Goal: Task Accomplishment & Management: Manage account settings

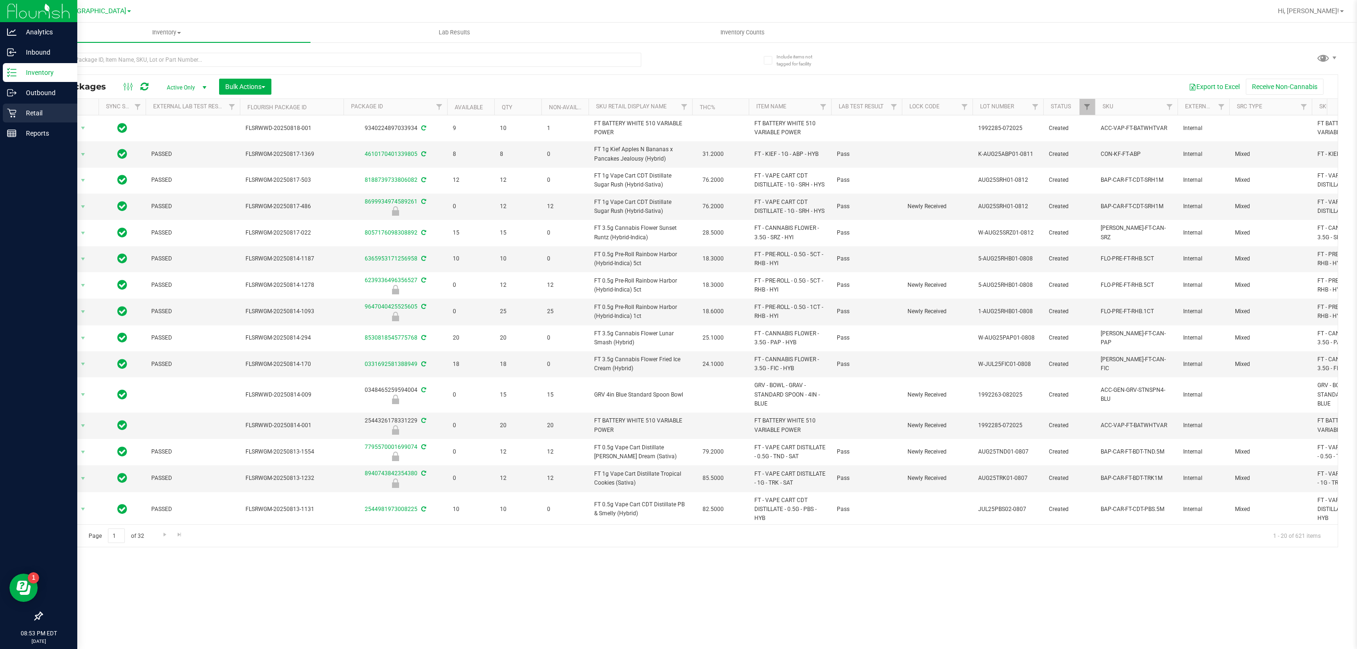
click at [33, 109] on p "Retail" at bounding box center [44, 112] width 57 height 11
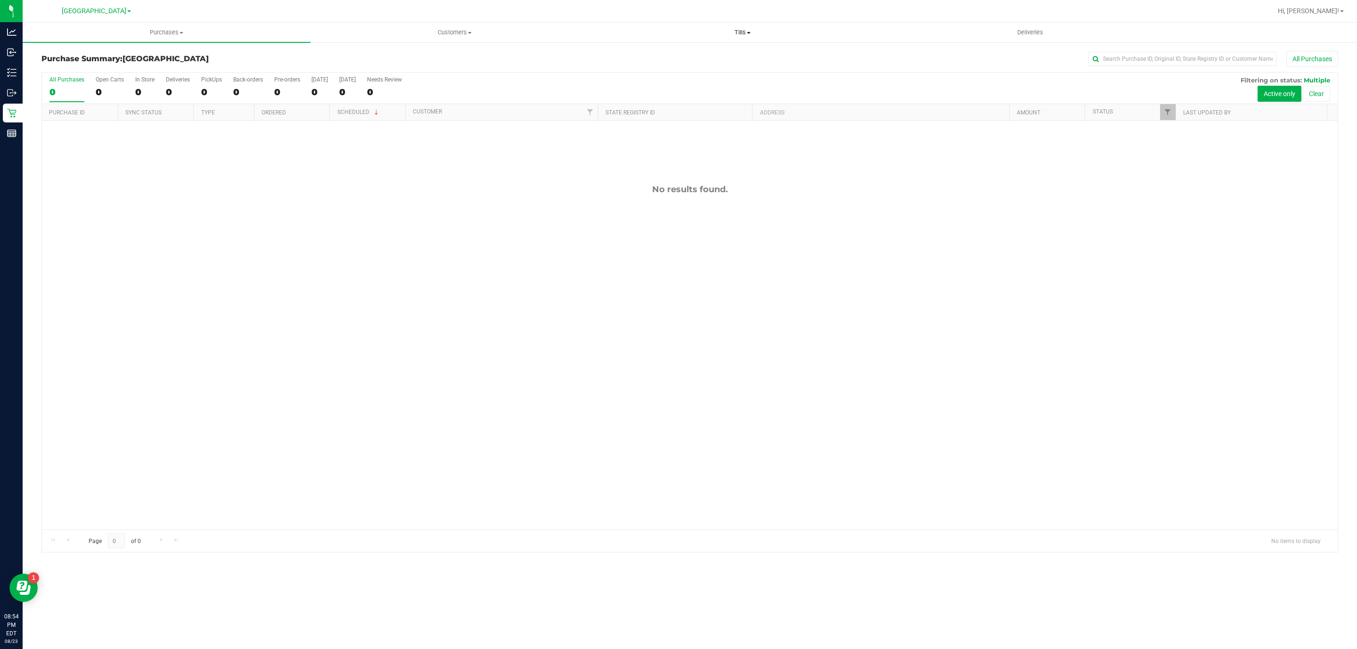
click at [736, 40] on uib-tab-heading "Tills Manage tills Reconcile e-payments" at bounding box center [742, 32] width 287 height 19
click at [734, 57] on li "Manage tills" at bounding box center [742, 56] width 288 height 11
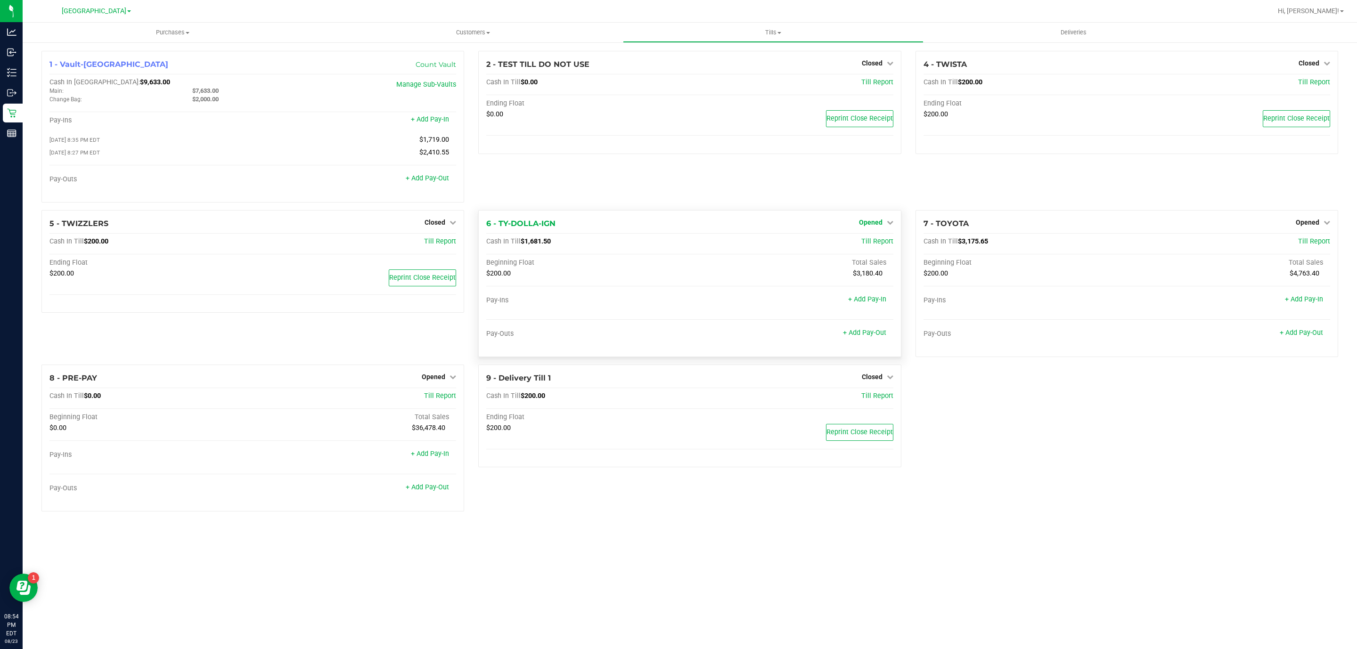
click at [867, 226] on span "Opened" at bounding box center [871, 223] width 24 height 8
click at [871, 242] on link "Close Till" at bounding box center [871, 242] width 25 height 8
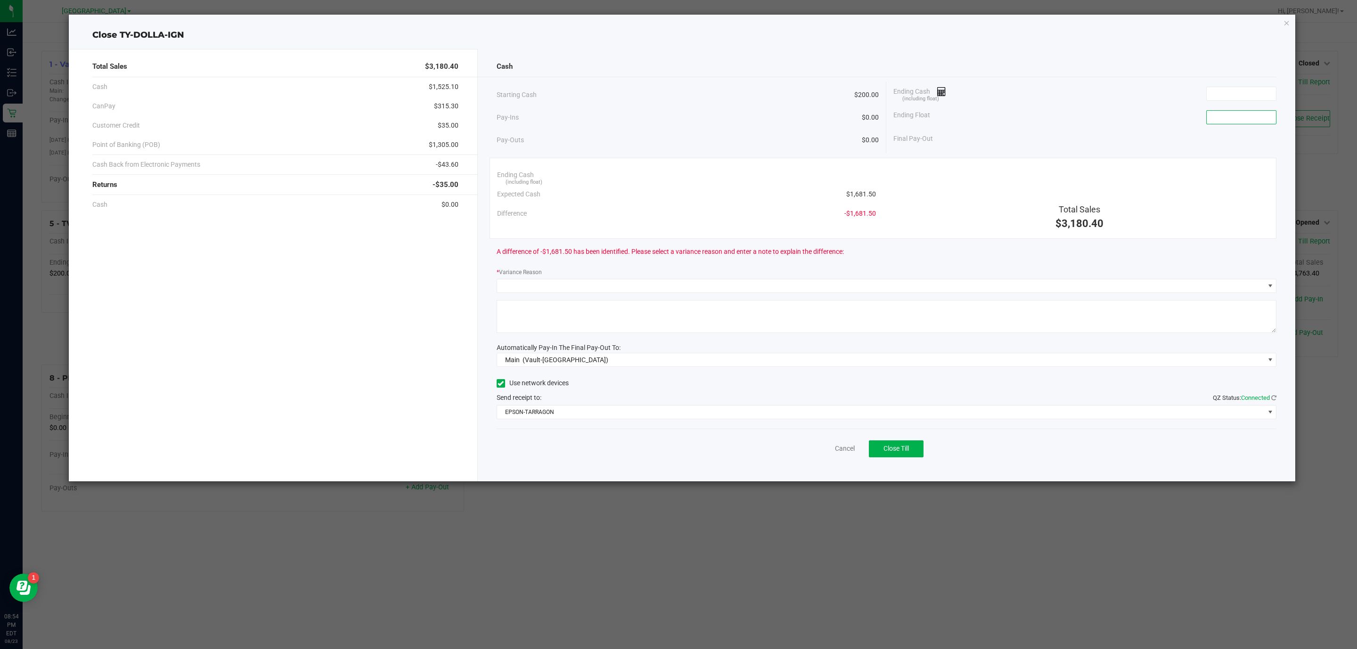
click at [1243, 114] on input at bounding box center [1241, 117] width 69 height 13
type input "$200.00"
click at [1259, 95] on input at bounding box center [1241, 93] width 69 height 13
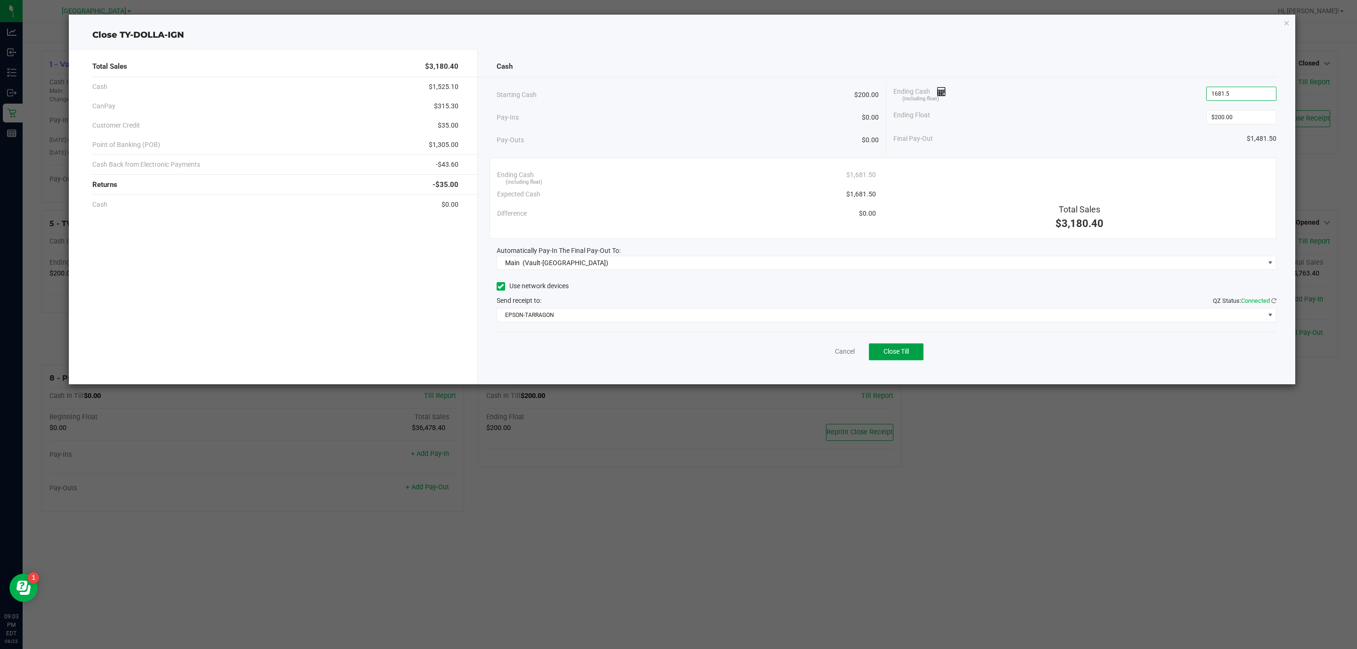
type input "$1,681.50"
click at [910, 351] on button "Close Till" at bounding box center [896, 351] width 55 height 17
click at [823, 350] on link "Dismiss" at bounding box center [824, 352] width 23 height 10
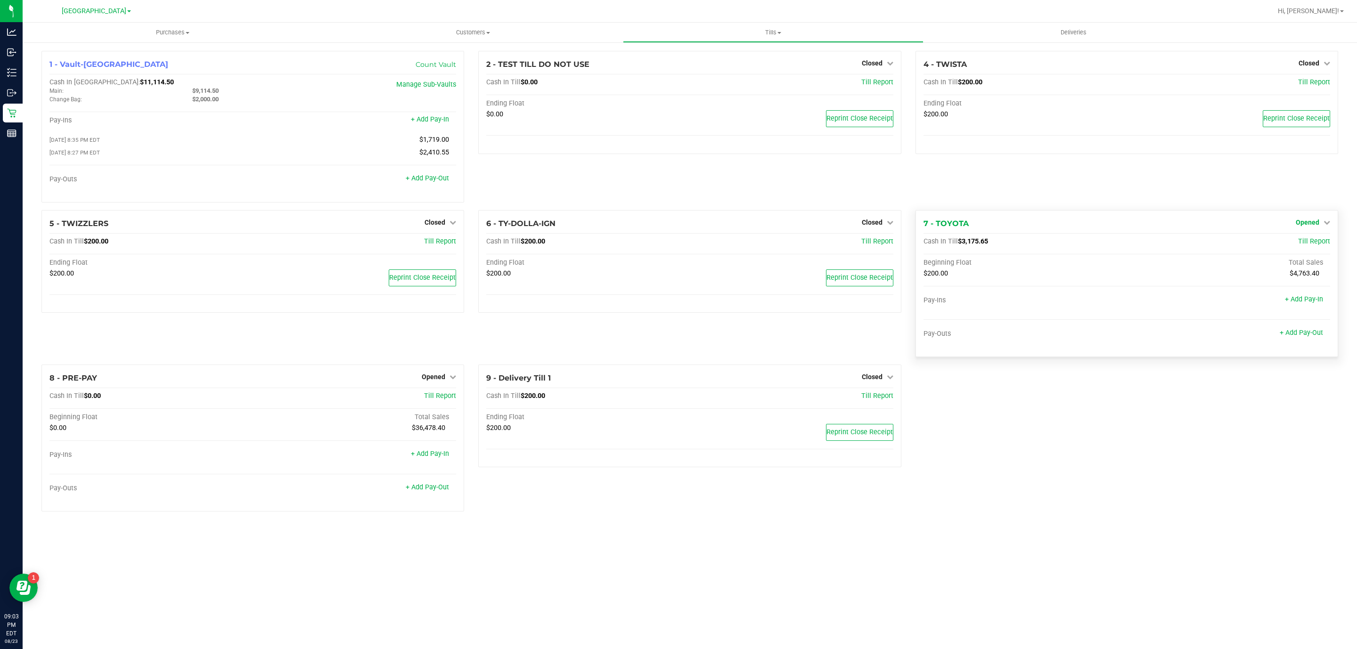
click at [1304, 225] on span "Opened" at bounding box center [1308, 223] width 24 height 8
click at [1310, 245] on link "Close Till" at bounding box center [1308, 242] width 25 height 8
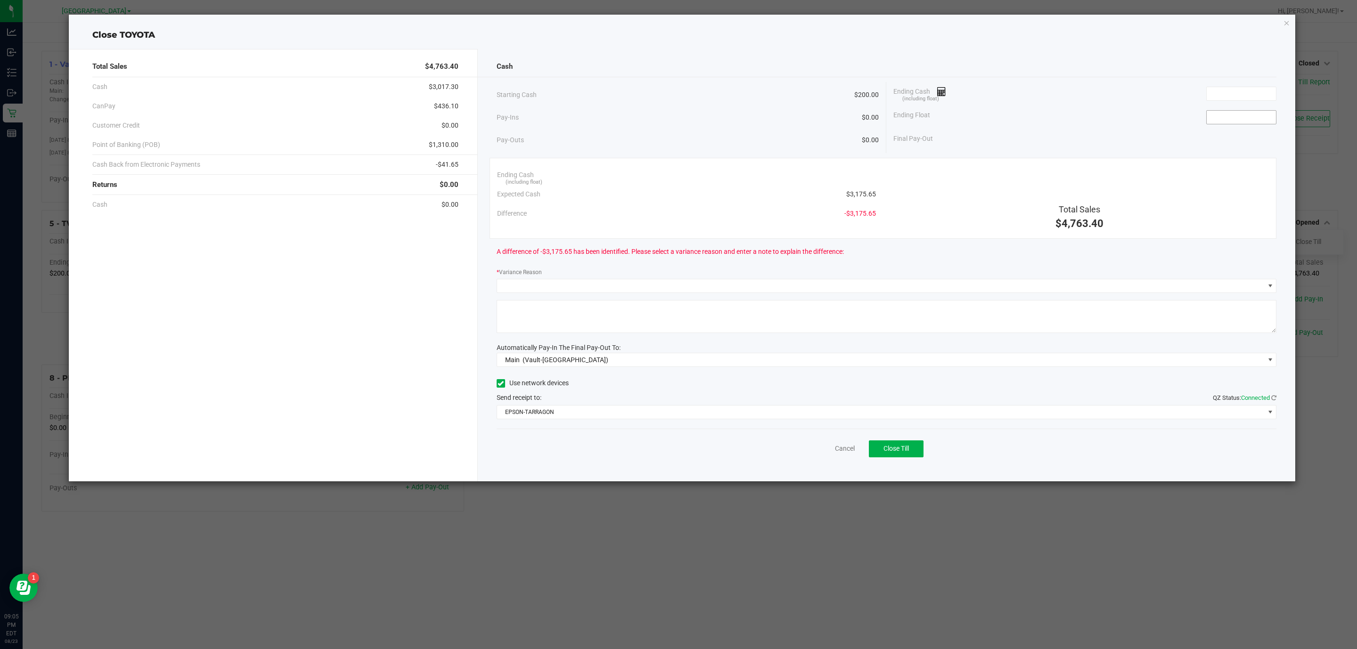
click at [1244, 116] on input at bounding box center [1241, 117] width 69 height 13
type input "$200.00"
click at [1249, 92] on input at bounding box center [1241, 93] width 69 height 13
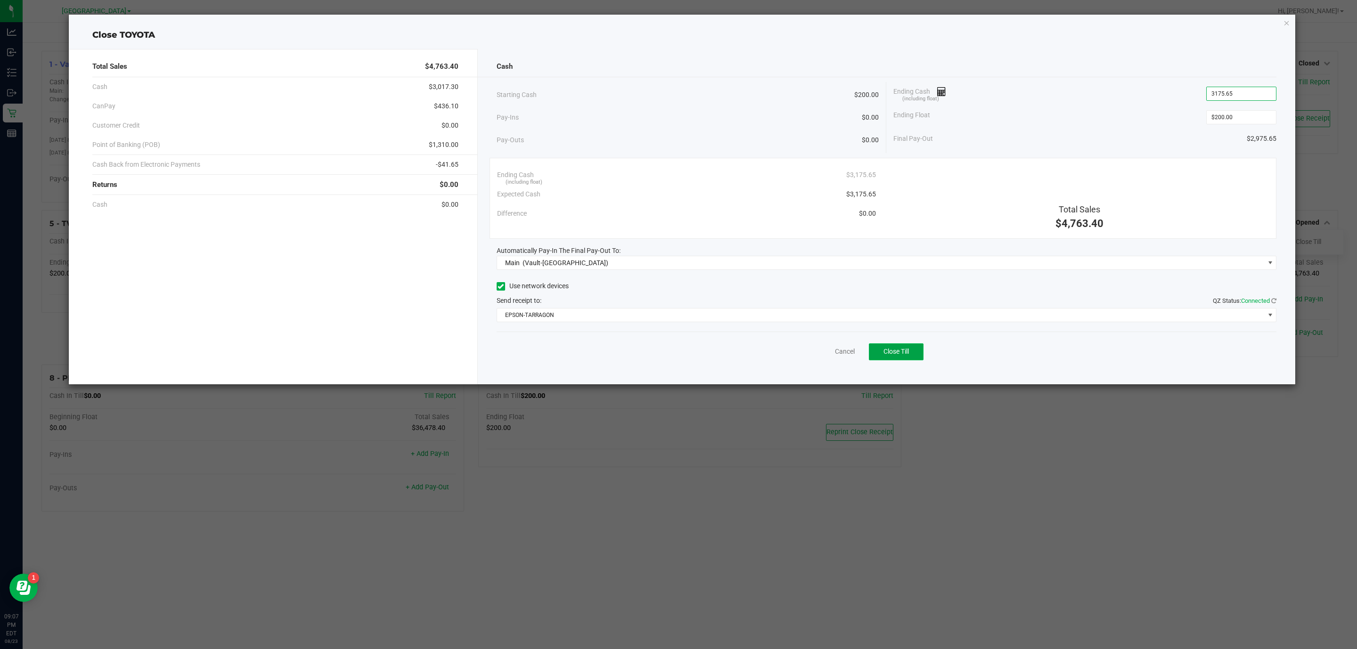
type input "$3,175.65"
click at [898, 355] on span "Close Till" at bounding box center [895, 352] width 25 height 8
click at [828, 357] on link "Dismiss" at bounding box center [824, 352] width 23 height 10
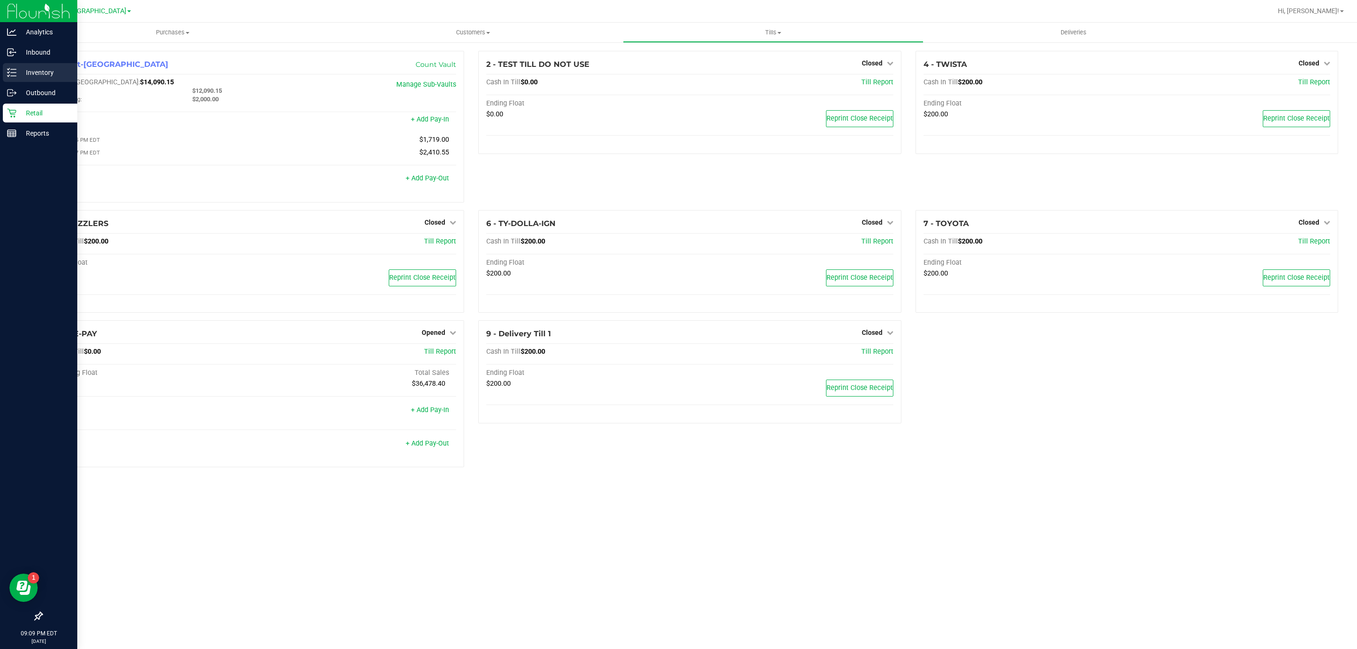
click at [33, 68] on p "Inventory" at bounding box center [44, 72] width 57 height 11
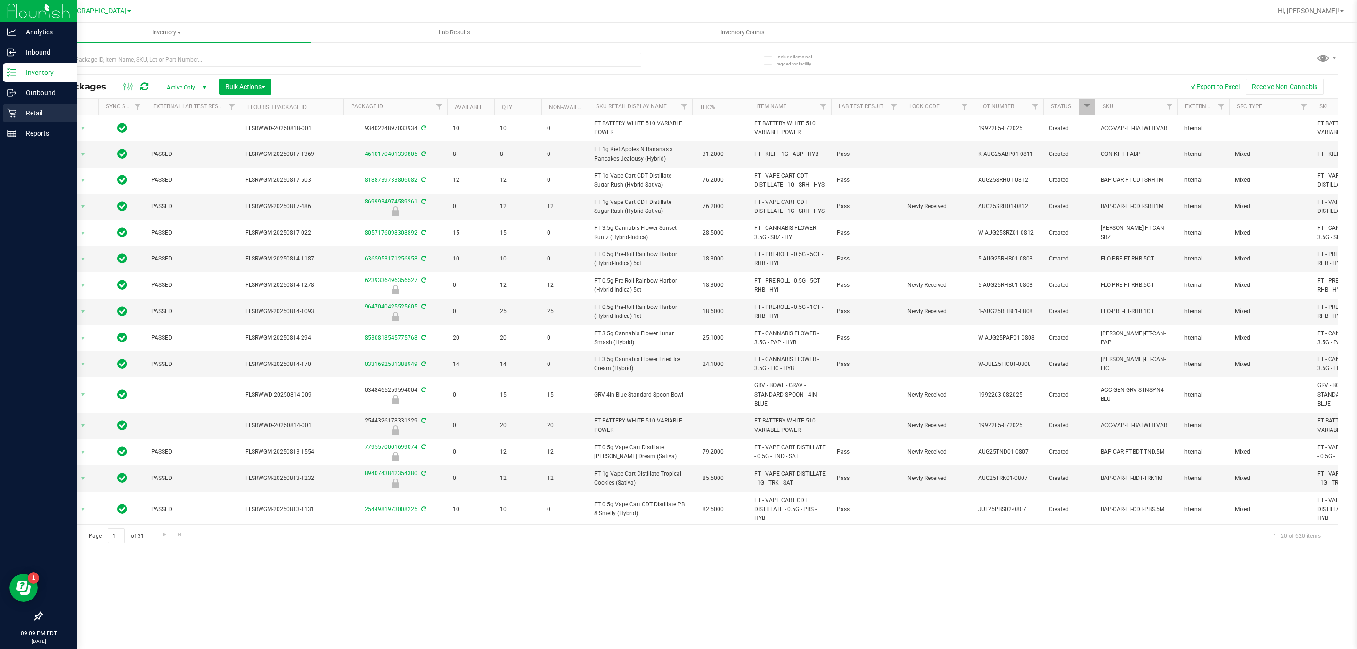
click at [51, 105] on div "Retail" at bounding box center [40, 113] width 74 height 19
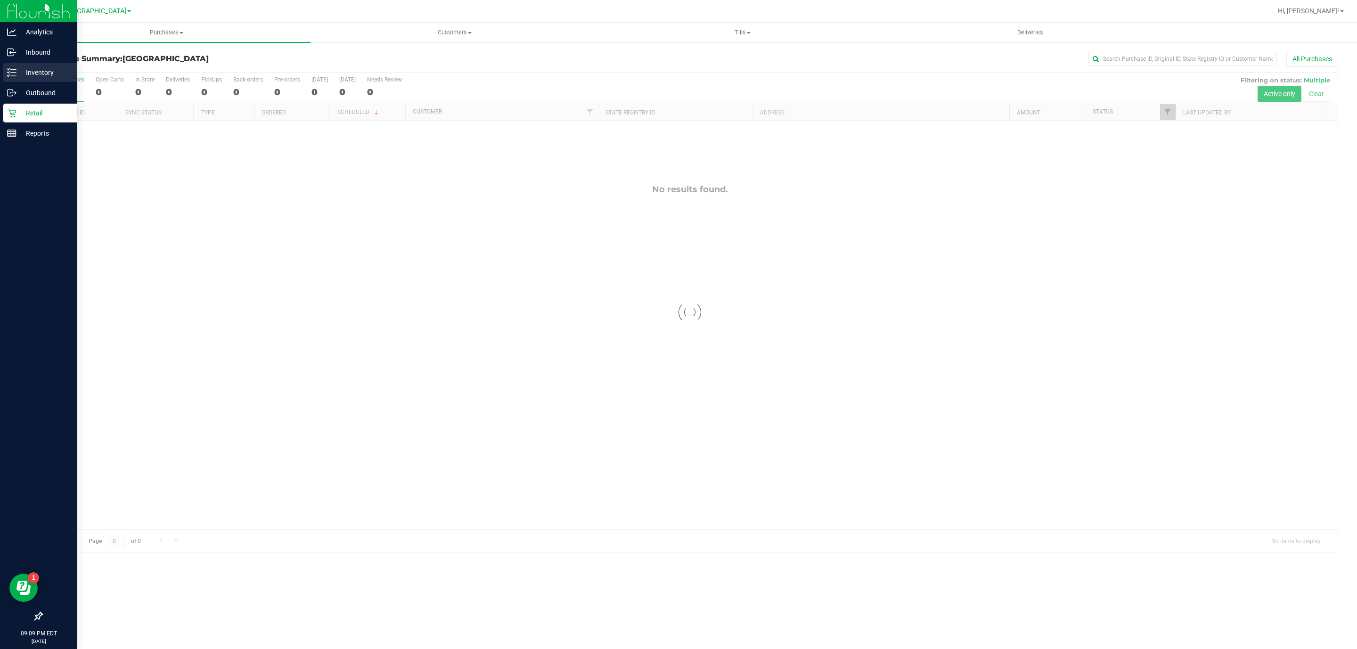
click at [11, 73] on line at bounding box center [13, 73] width 5 height 0
click at [15, 126] on div "Reports" at bounding box center [40, 133] width 74 height 19
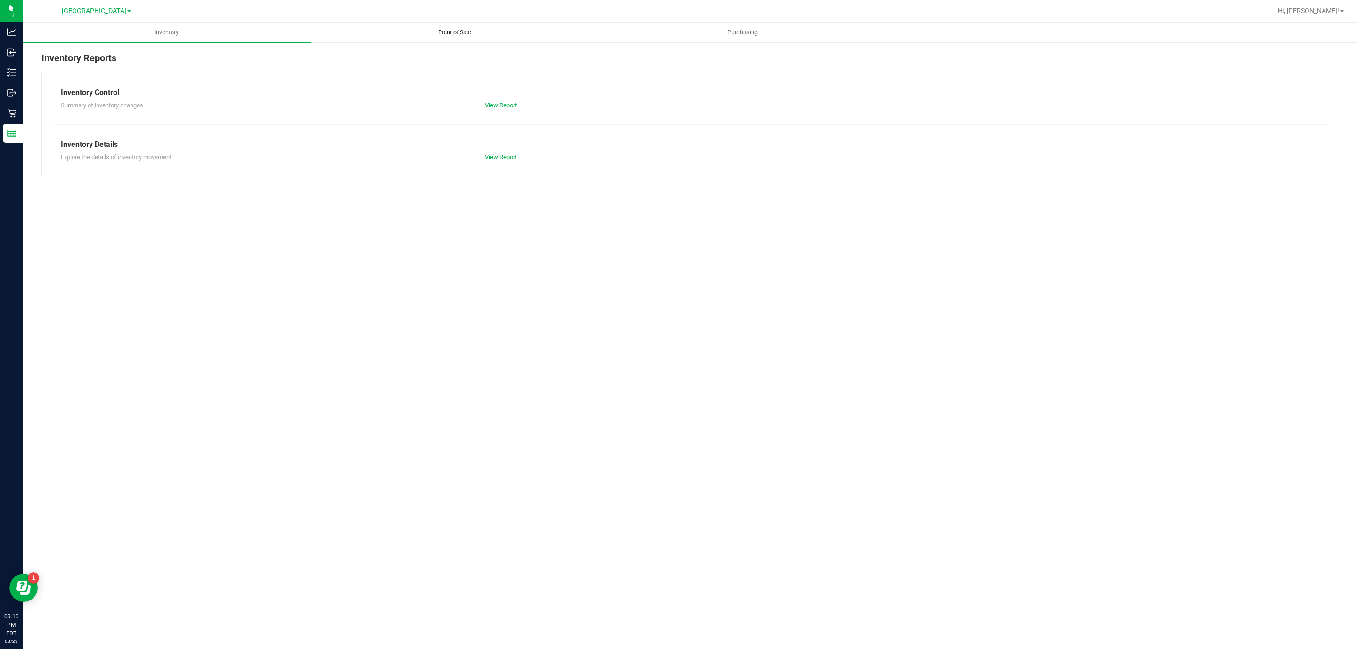
click at [454, 37] on uib-tab-heading "Point of Sale" at bounding box center [454, 32] width 287 height 19
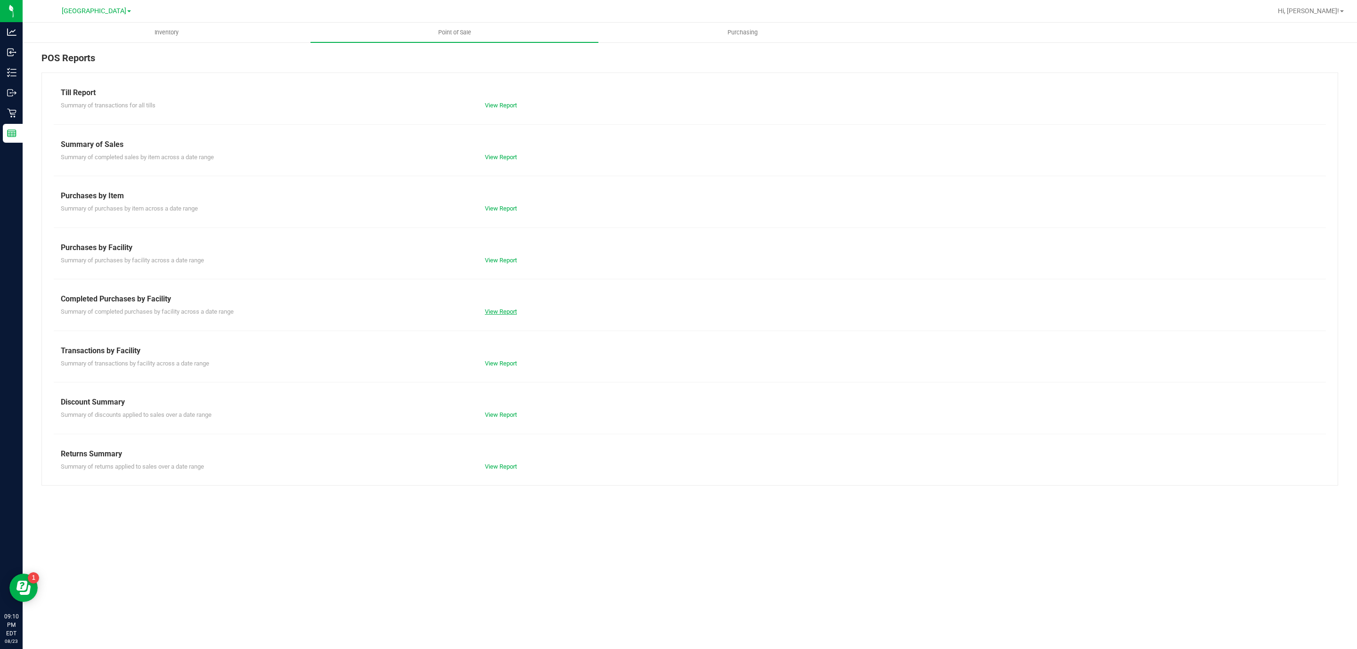
click at [505, 314] on link "View Report" at bounding box center [501, 311] width 32 height 7
click at [492, 362] on link "View Report" at bounding box center [501, 363] width 32 height 7
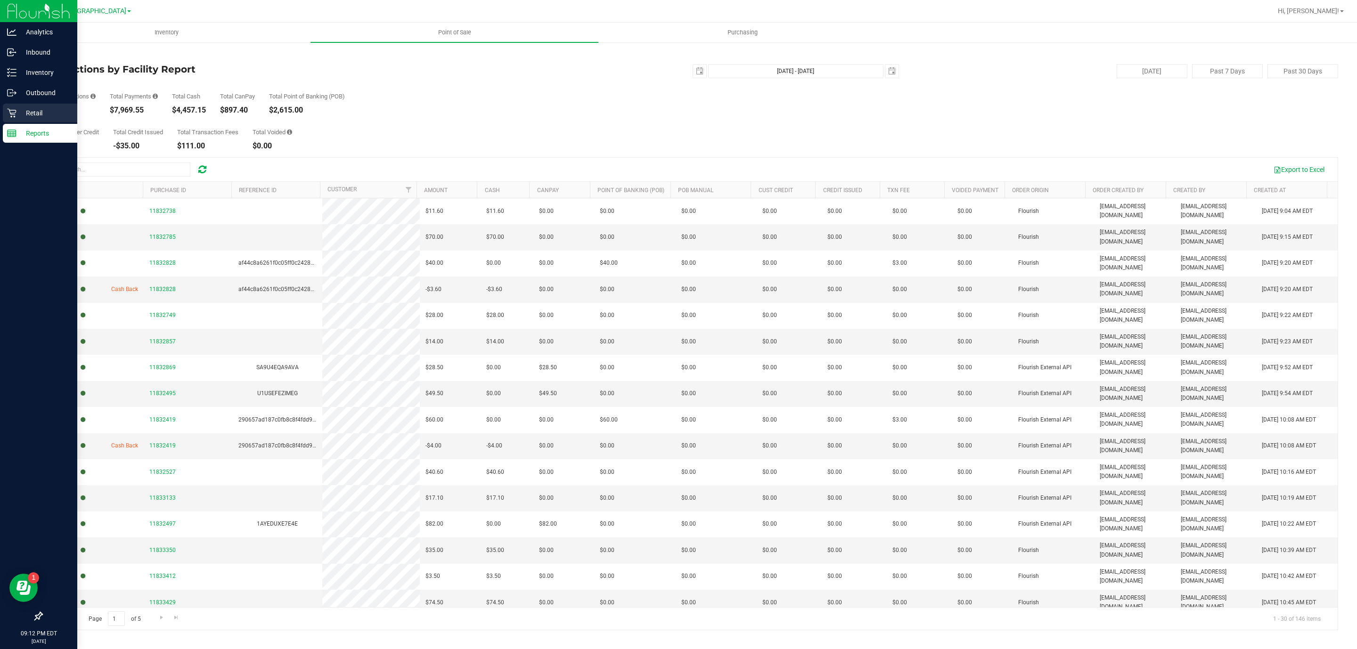
click at [44, 112] on p "Retail" at bounding box center [44, 112] width 57 height 11
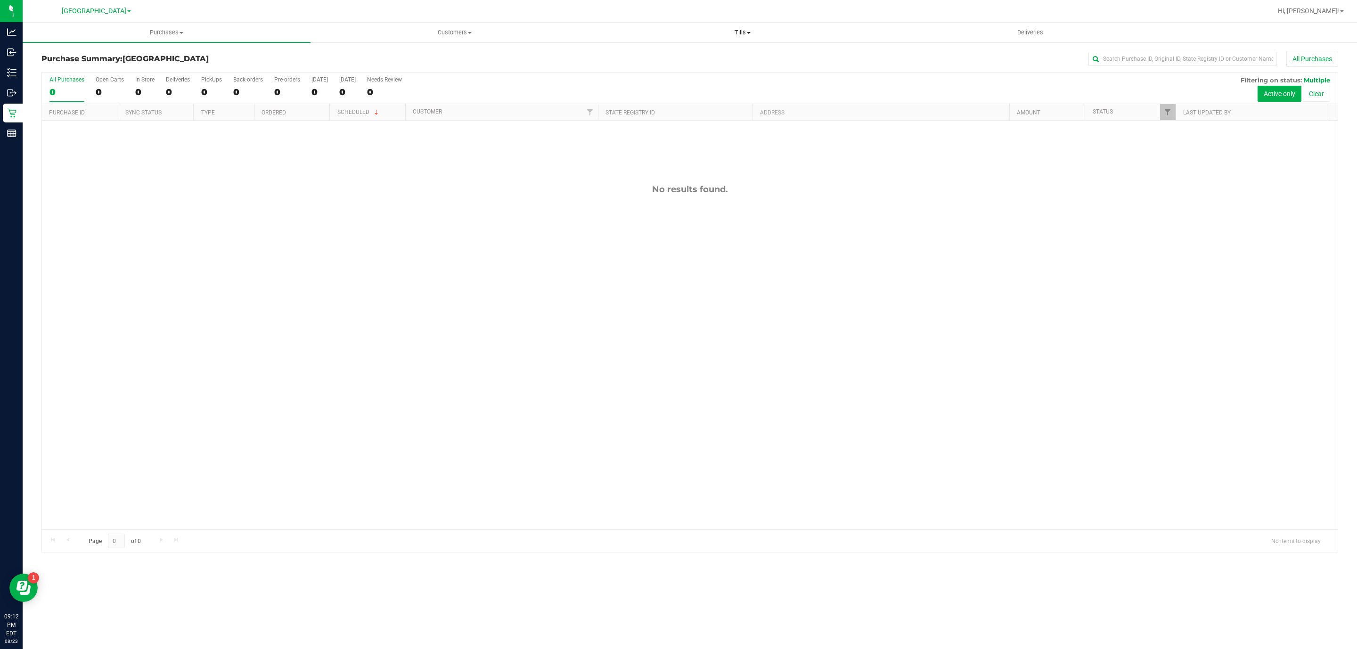
click at [741, 38] on uib-tab-heading "Tills Manage tills Reconcile e-payments" at bounding box center [742, 32] width 287 height 19
click at [690, 53] on li "Manage tills" at bounding box center [742, 56] width 288 height 11
